Goal: Check status: Check status

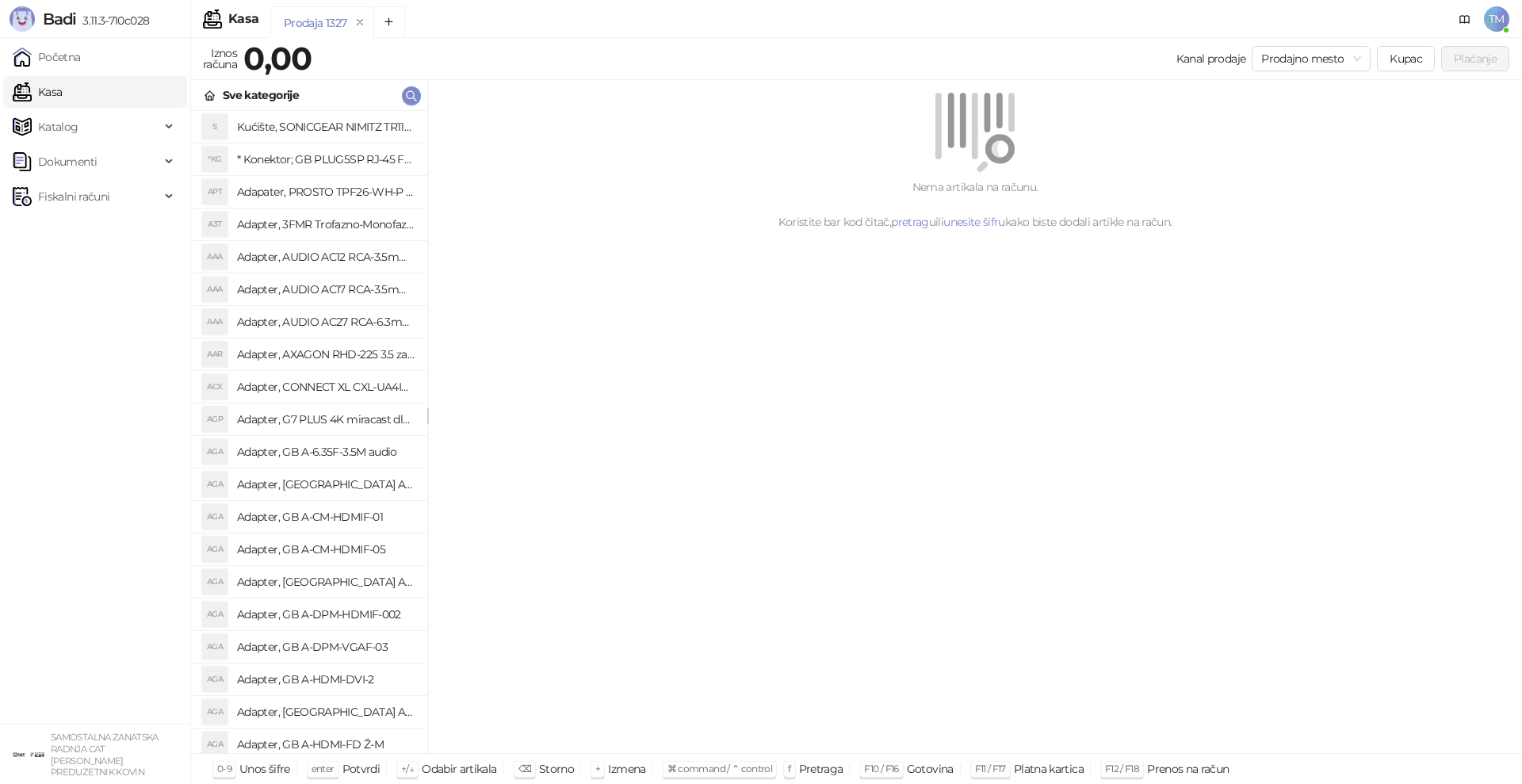
click at [76, 195] on span "Fiskalni računi" at bounding box center [74, 197] width 71 height 32
click at [81, 266] on link "Po danima" at bounding box center [59, 267] width 81 height 32
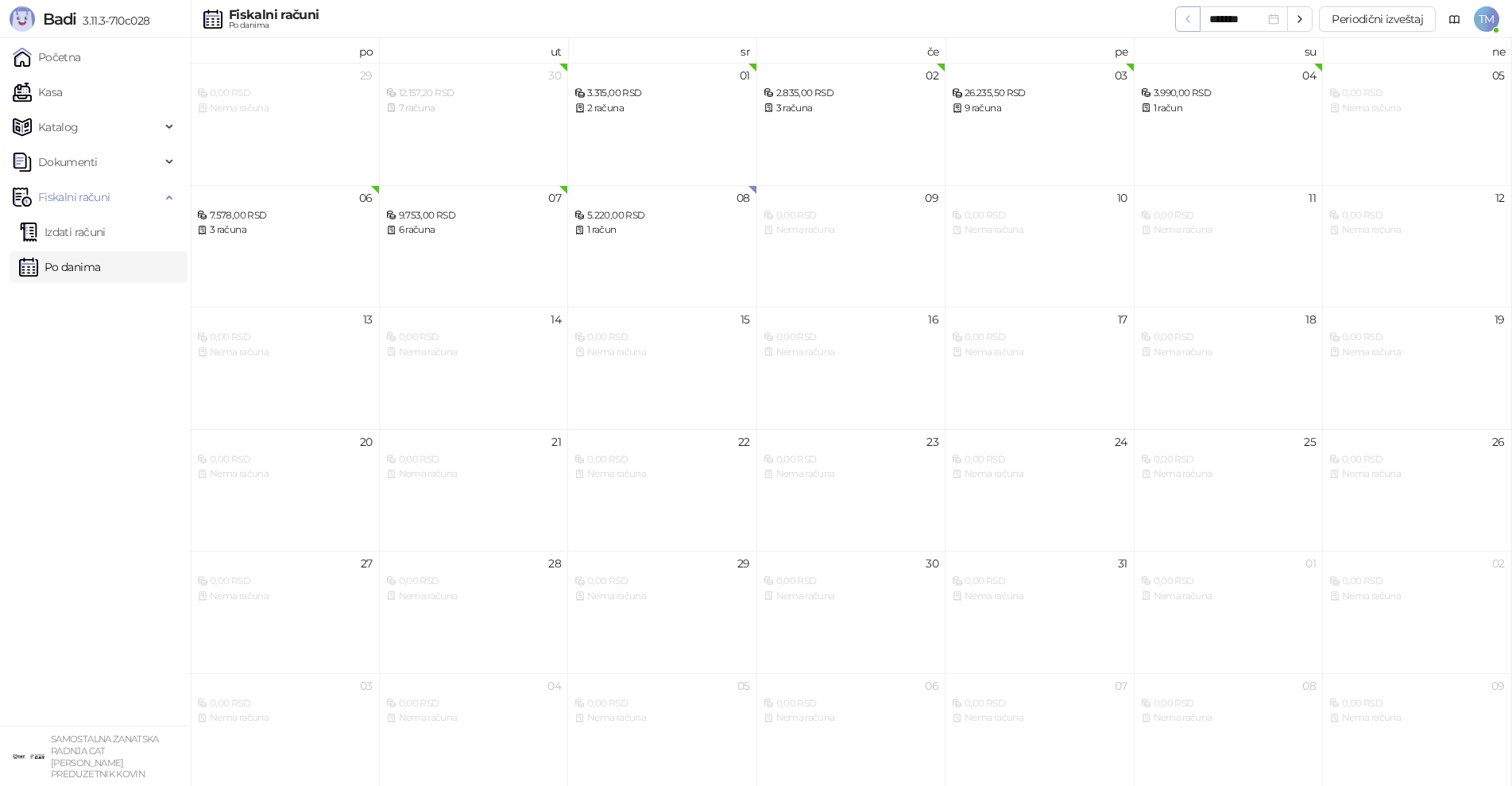
click at [1188, 18] on icon "button" at bounding box center [1188, 19] width 4 height 6
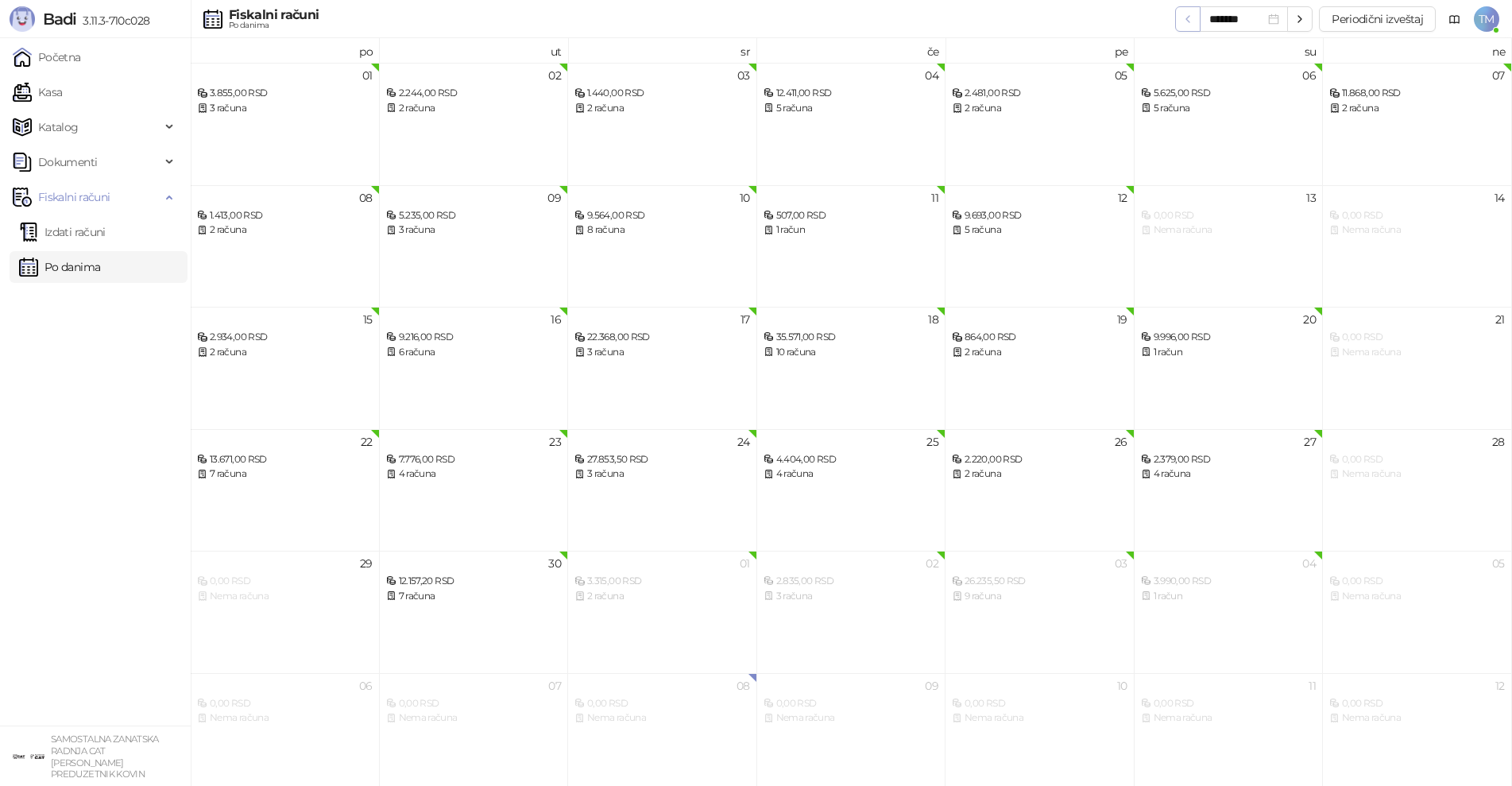
click at [1188, 18] on icon "button" at bounding box center [1188, 19] width 4 height 6
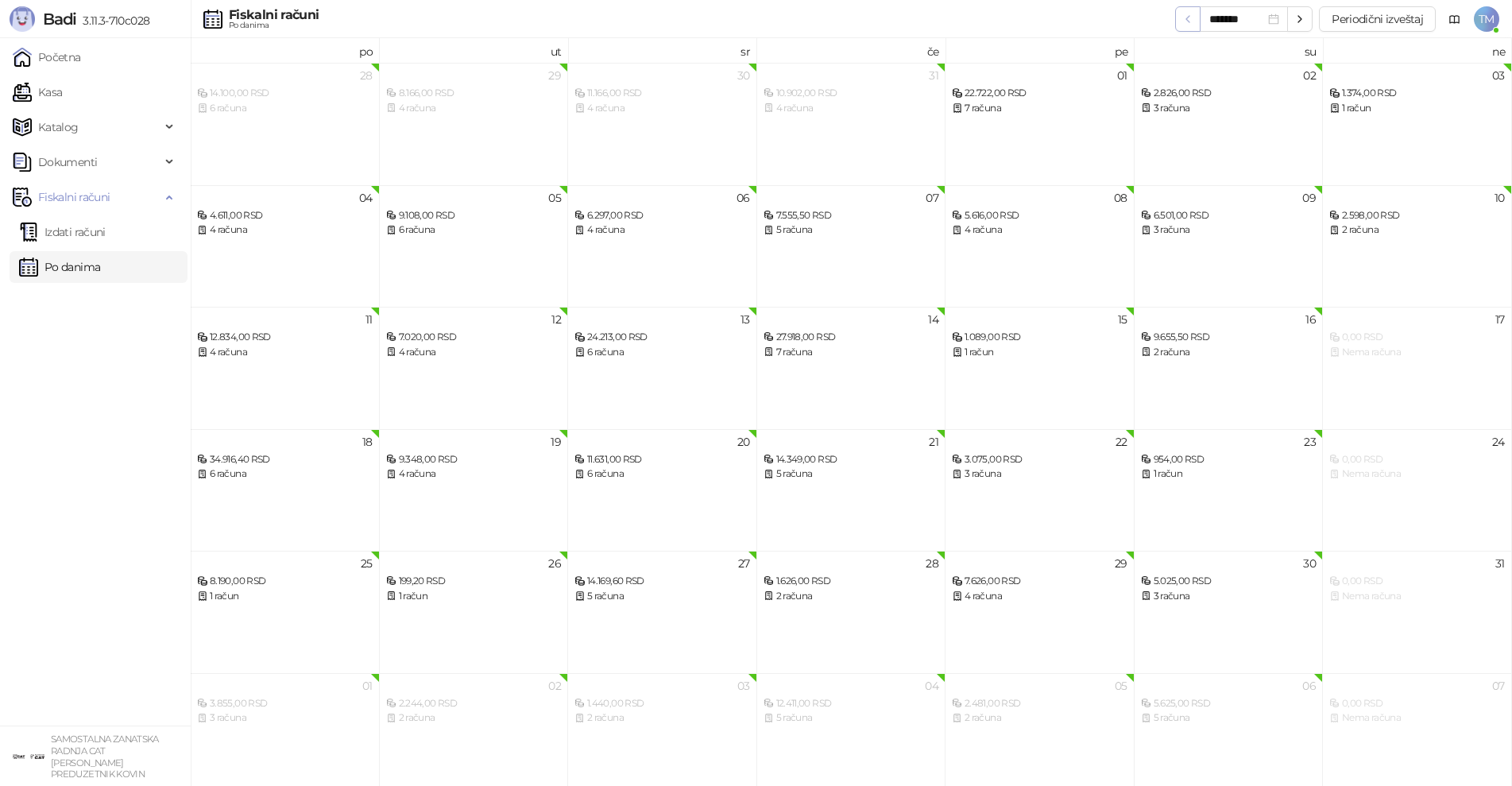
click at [1188, 18] on icon "button" at bounding box center [1188, 19] width 4 height 6
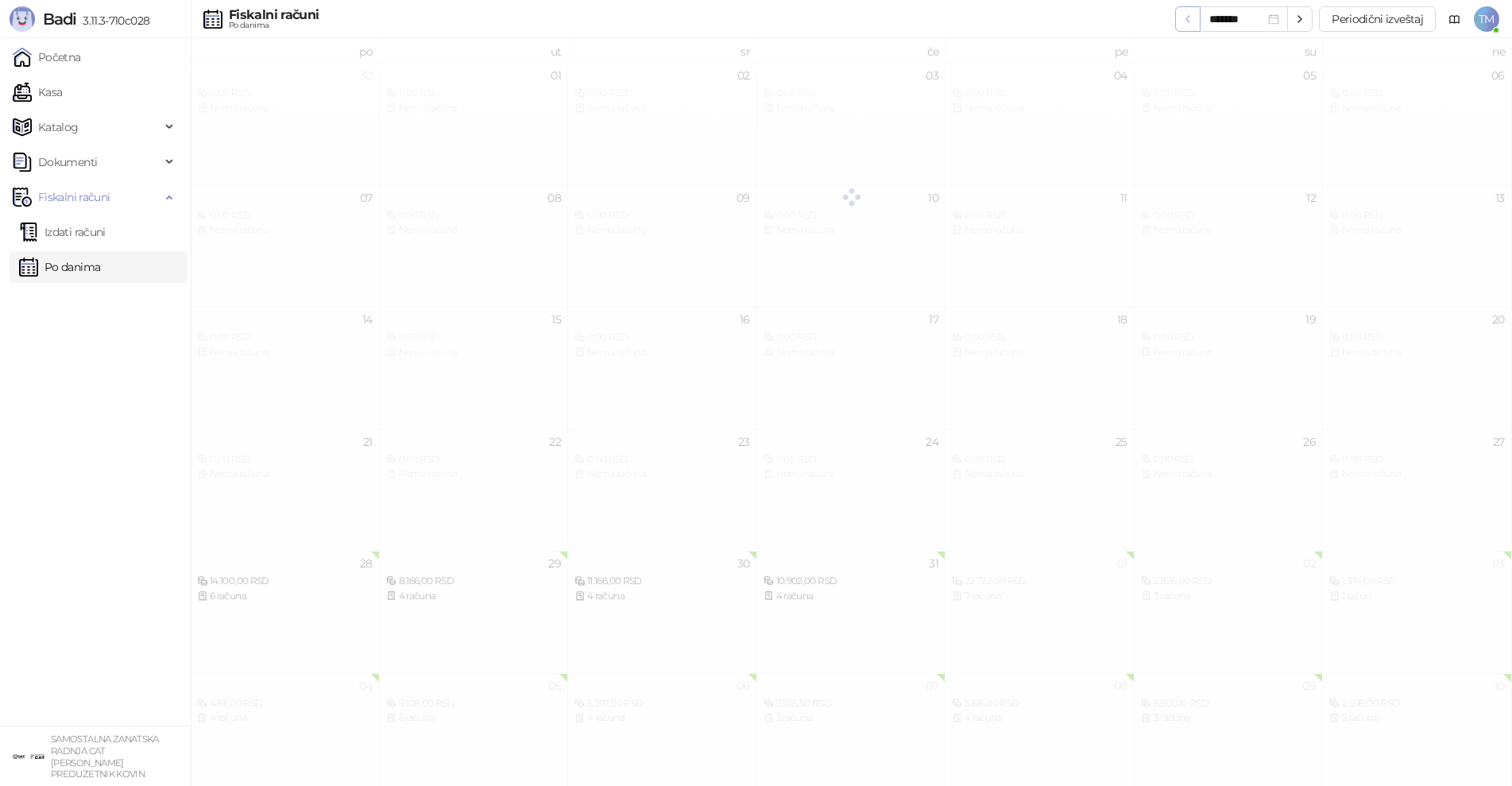
click at [1188, 18] on icon "button" at bounding box center [1188, 19] width 4 height 6
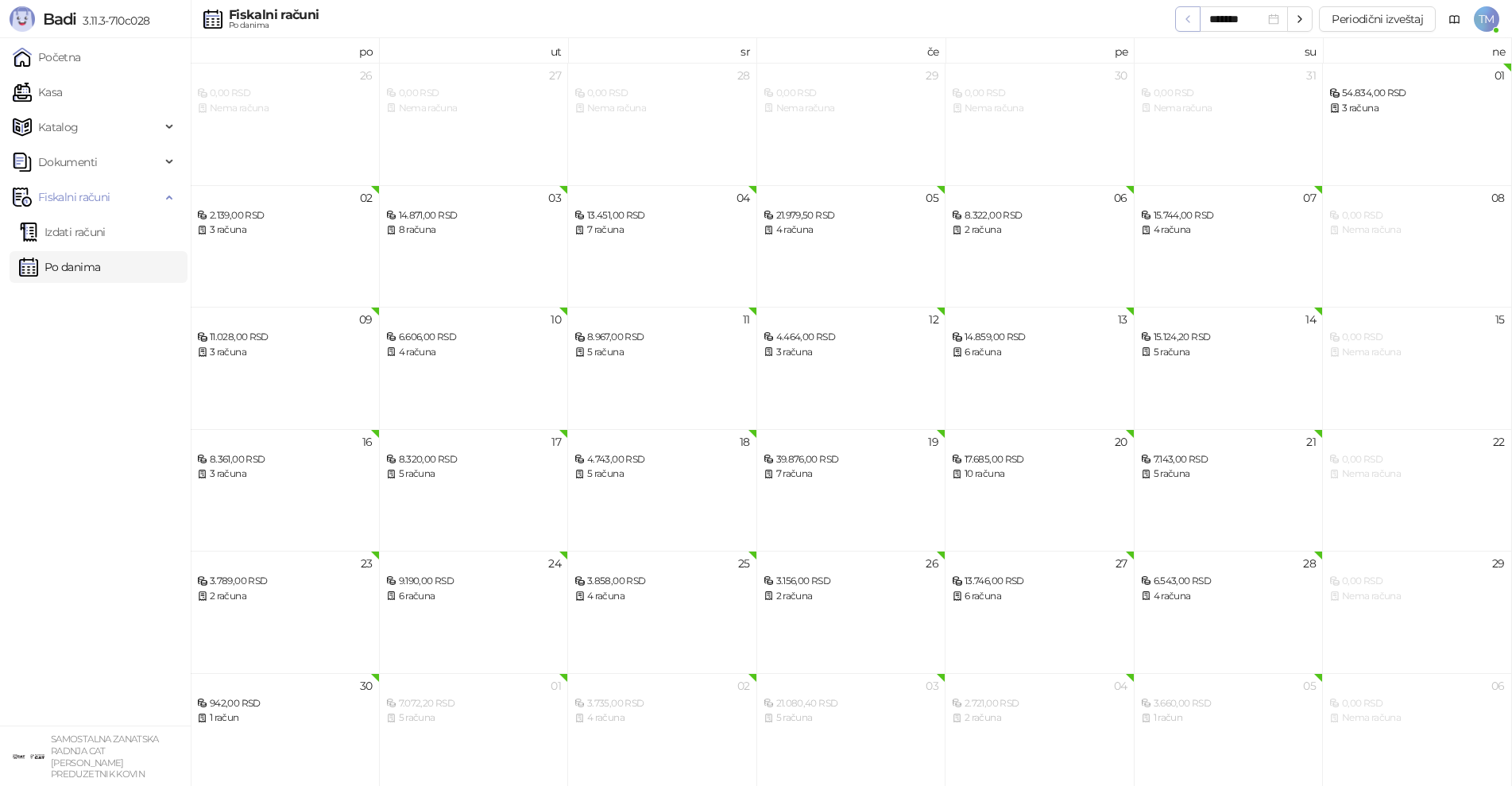
click at [1188, 18] on icon "button" at bounding box center [1188, 19] width 4 height 6
type input "*******"
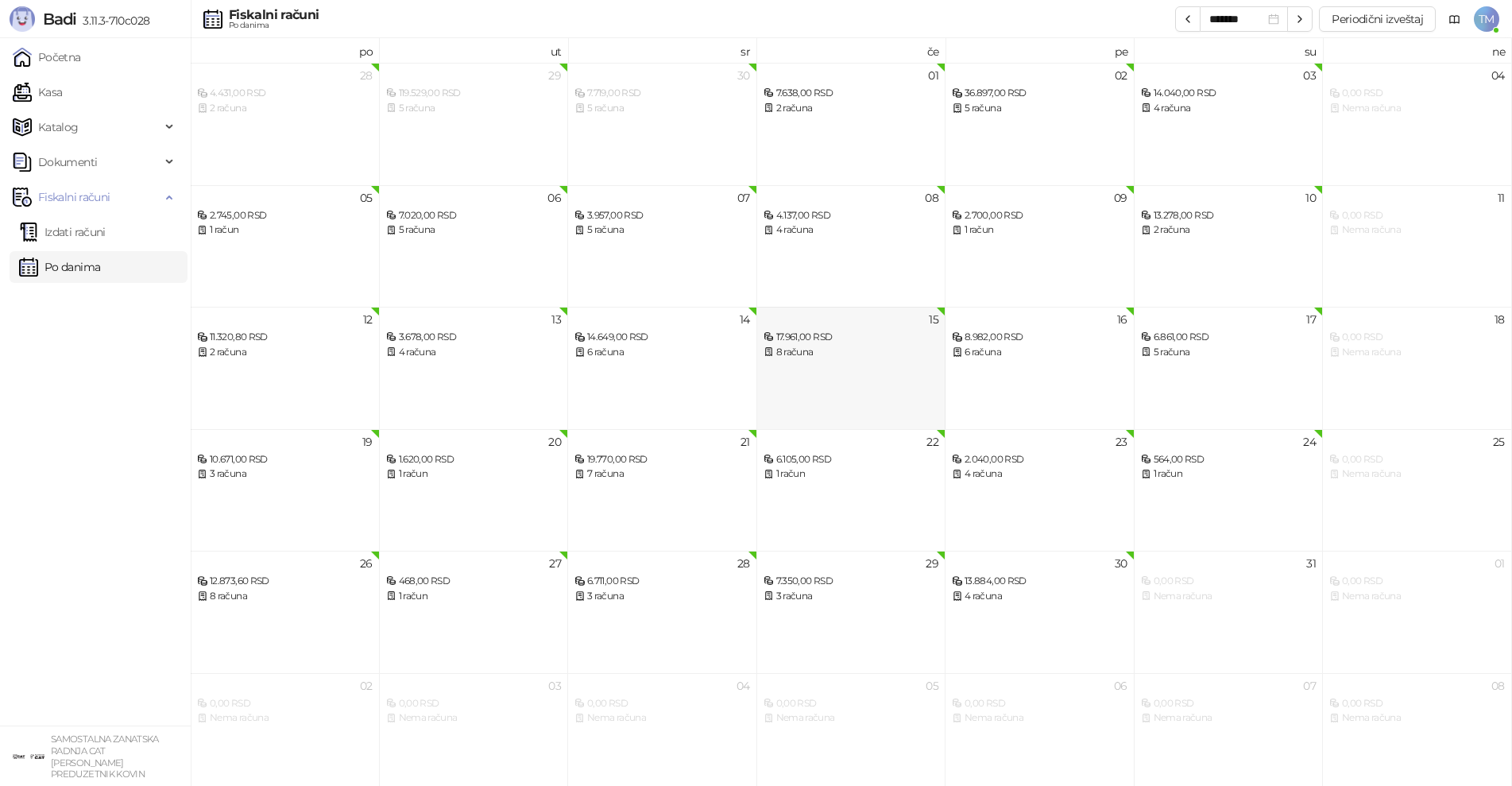
click at [847, 364] on div "15 17.961,00 RSD 8 računa" at bounding box center [852, 368] width 189 height 123
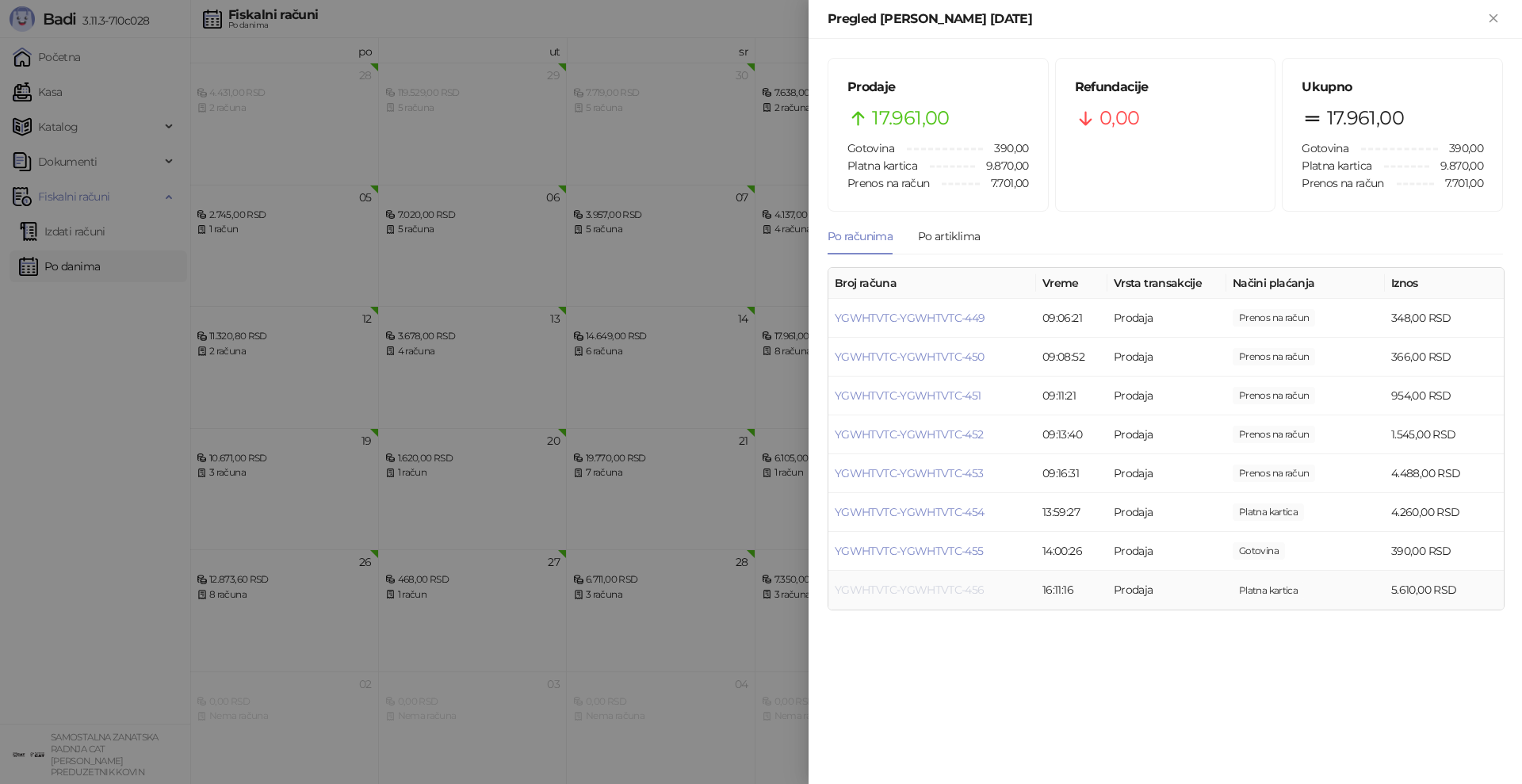
click at [953, 588] on link "YGWHTVTC-YGWHTVTC-456" at bounding box center [909, 590] width 150 height 14
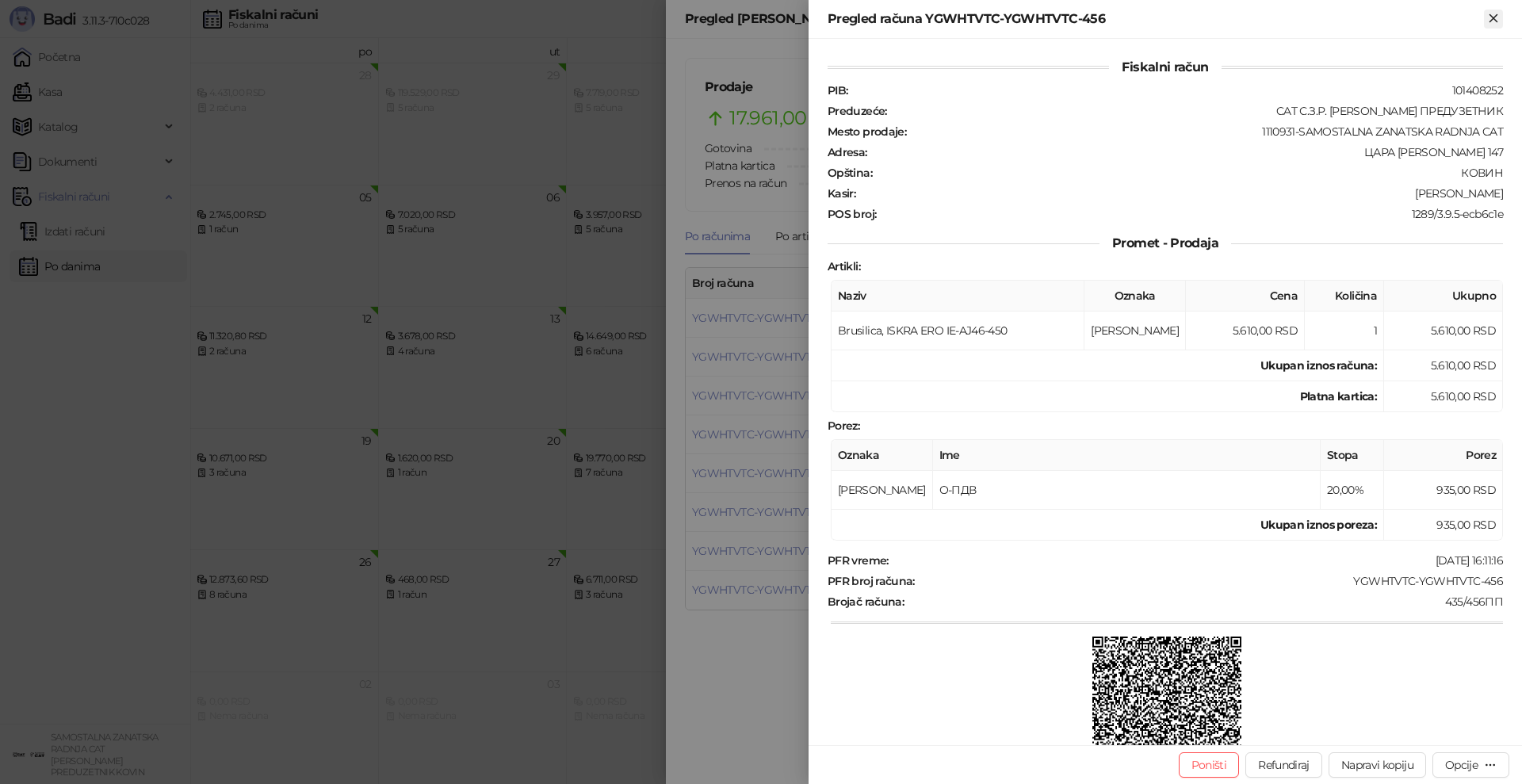
click at [1489, 18] on icon "Zatvori" at bounding box center [1493, 18] width 14 height 14
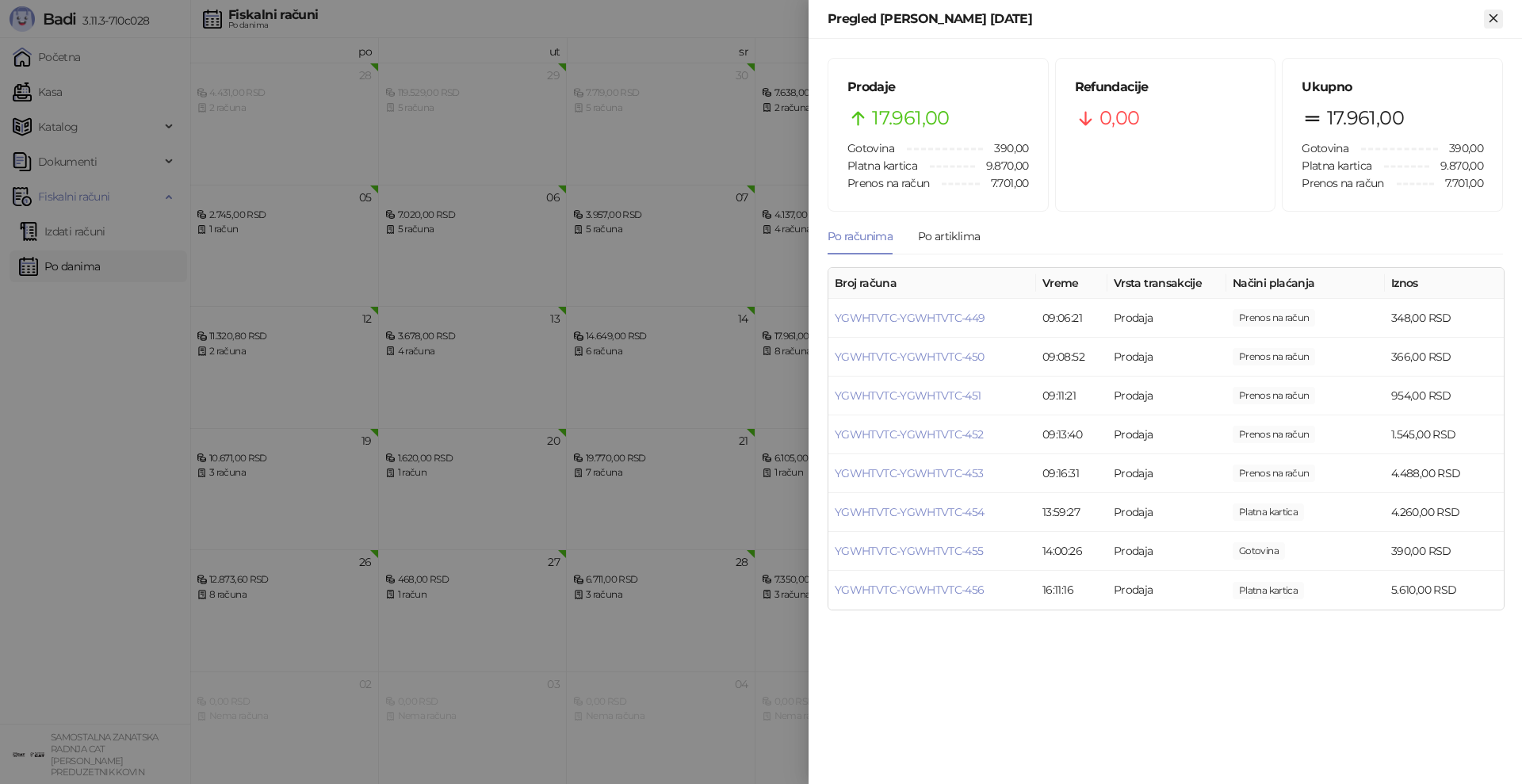
click at [1493, 17] on icon "Zatvori" at bounding box center [1493, 18] width 14 height 14
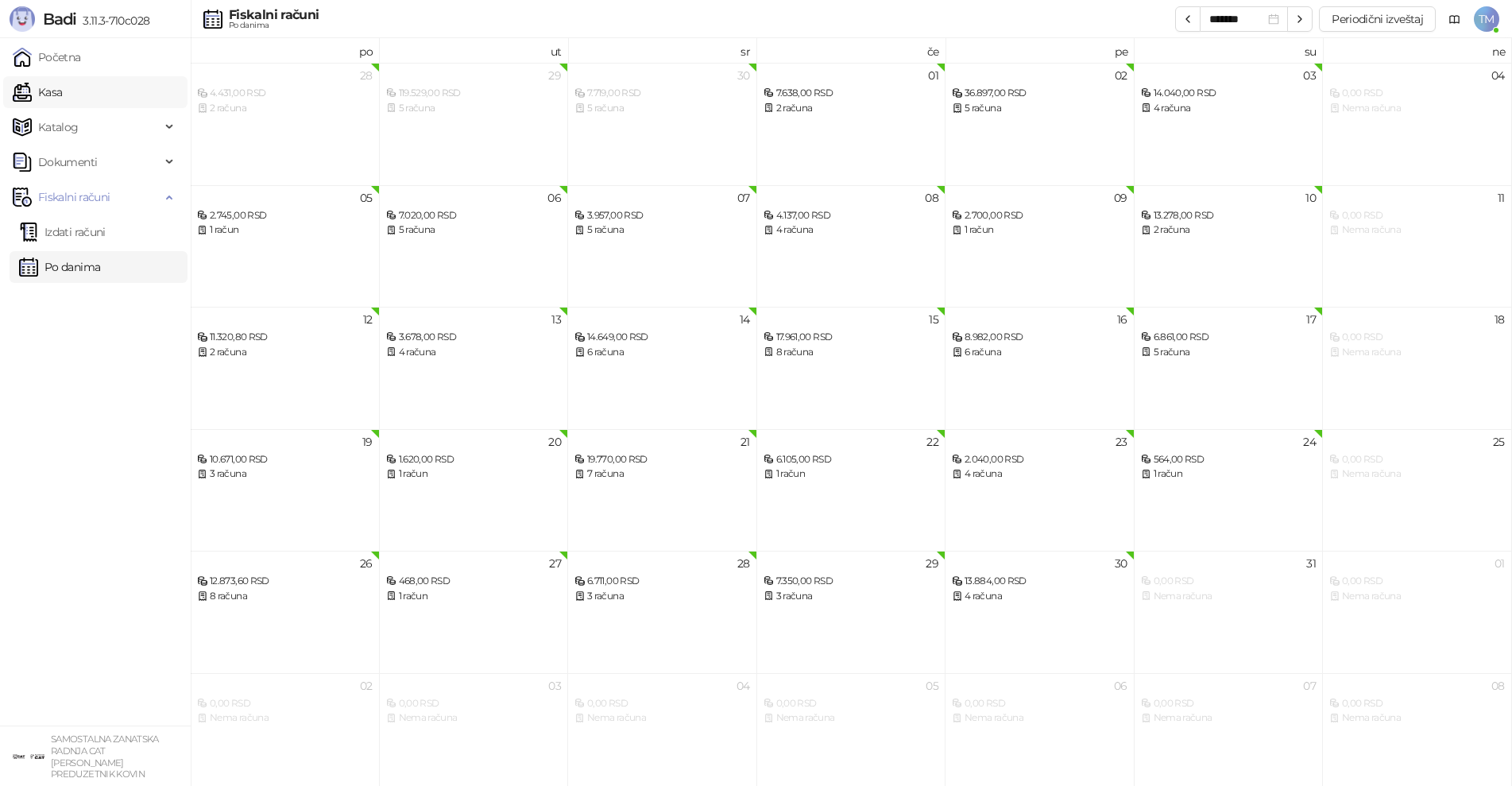
click at [54, 95] on link "Kasa" at bounding box center [37, 92] width 49 height 32
